Goal: Download file/media

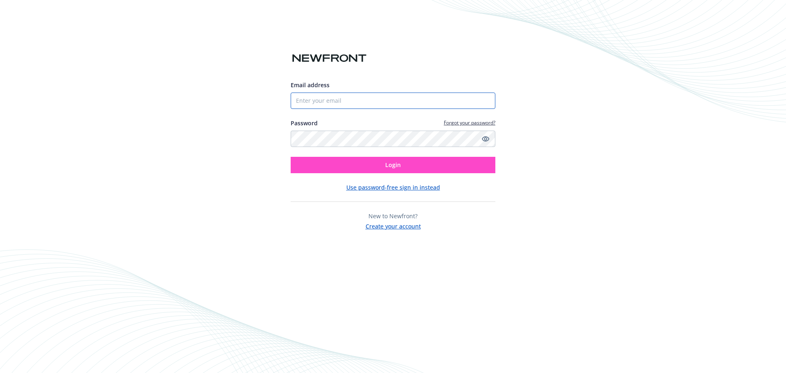
type input "[EMAIL_ADDRESS][DOMAIN_NAME]"
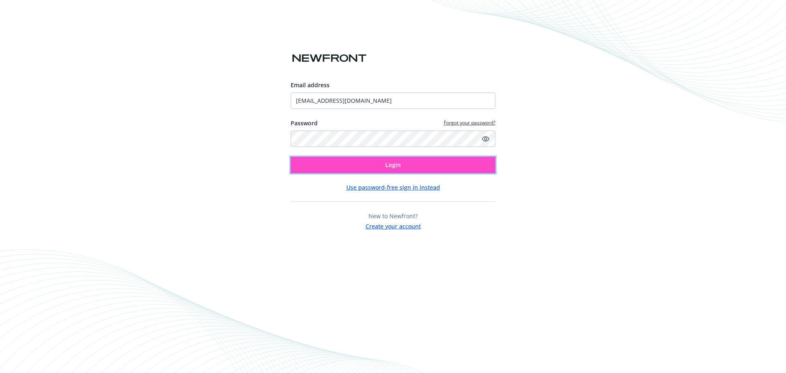
click at [368, 167] on button "Login" at bounding box center [393, 165] width 205 height 16
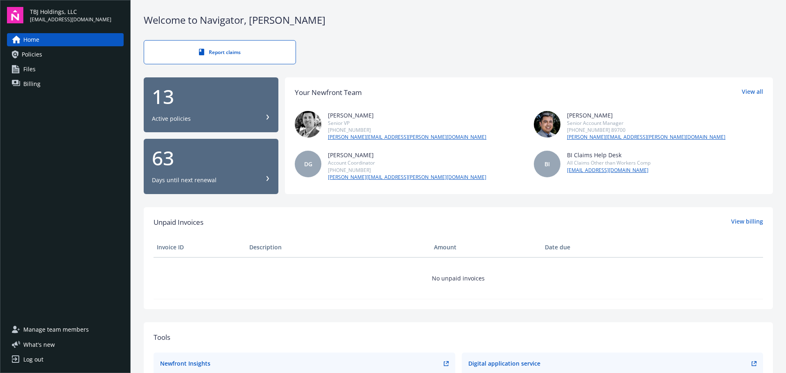
click at [163, 99] on div "13" at bounding box center [211, 97] width 118 height 20
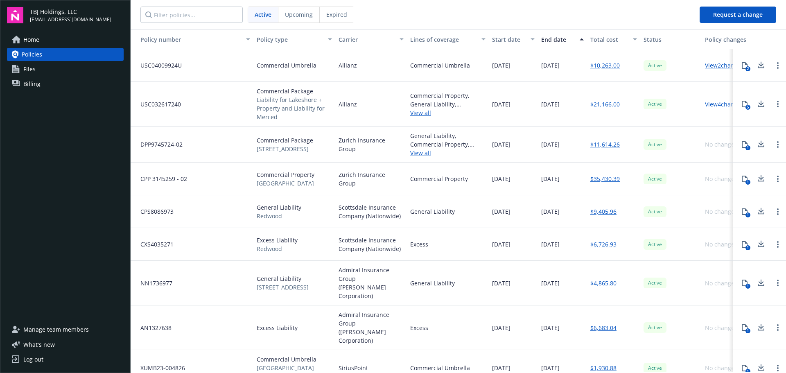
click at [757, 363] on icon at bounding box center [761, 368] width 10 height 10
